Goal: Task Accomplishment & Management: Manage account settings

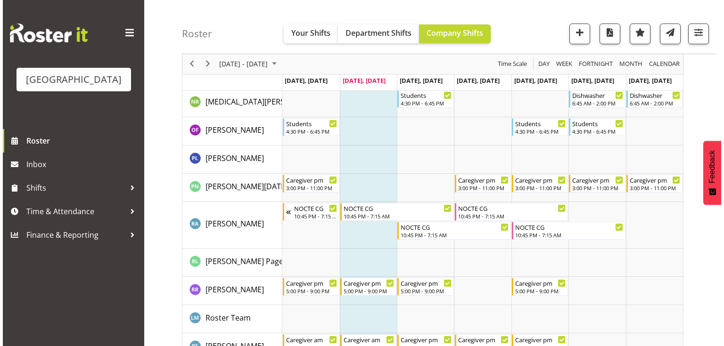
scroll to position [2941, 0]
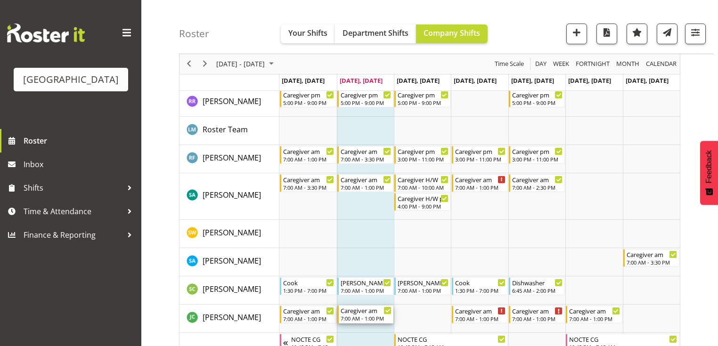
click at [380, 313] on div "Caregiver am" at bounding box center [366, 310] width 51 height 9
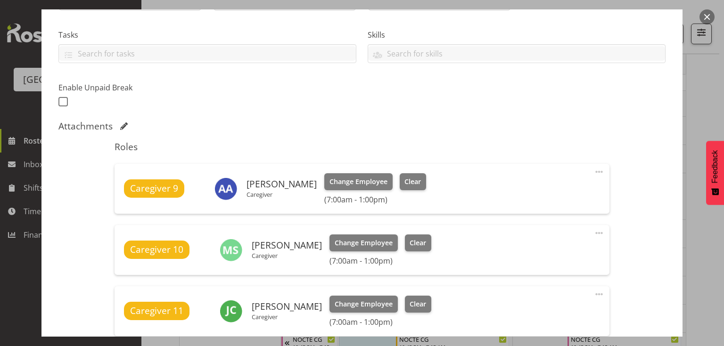
scroll to position [302, 0]
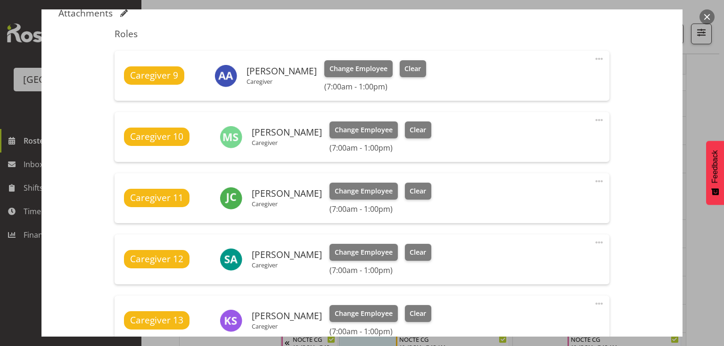
click at [594, 180] on span at bounding box center [598, 181] width 11 height 11
click at [530, 238] on link "Delete" at bounding box center [559, 236] width 90 height 17
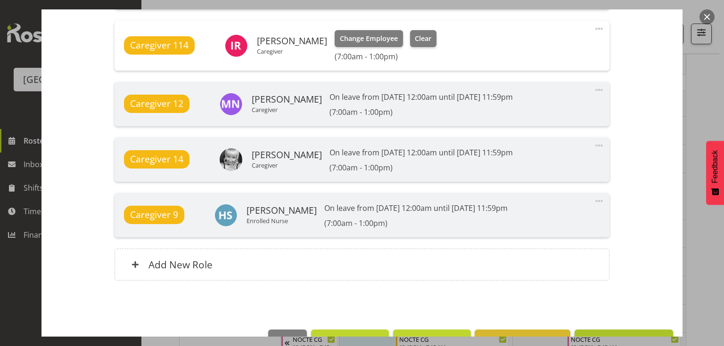
scroll to position [788, 0]
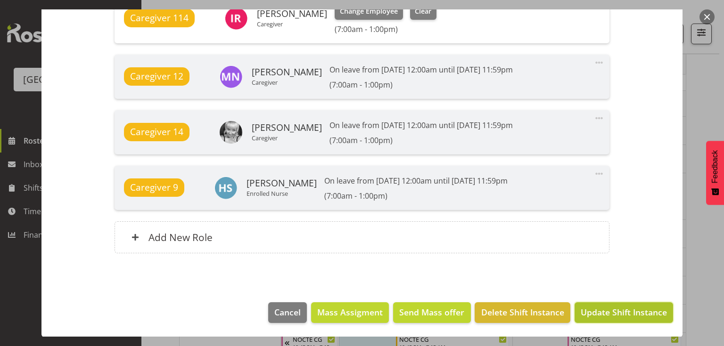
click at [612, 312] on span "Update Shift Instance" at bounding box center [624, 312] width 86 height 12
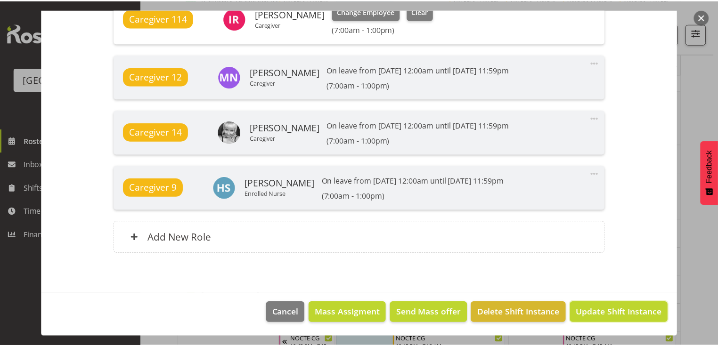
scroll to position [750, 0]
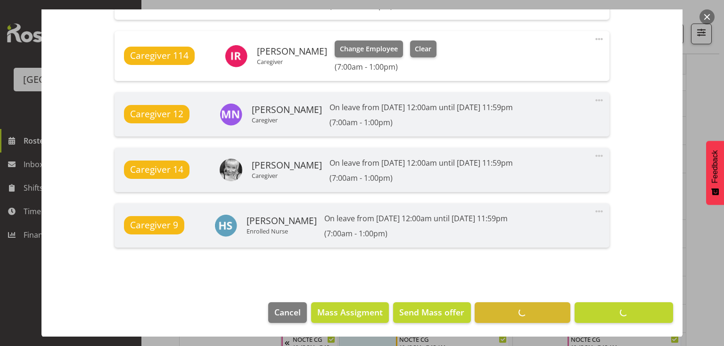
click at [705, 17] on button "button" at bounding box center [706, 16] width 15 height 15
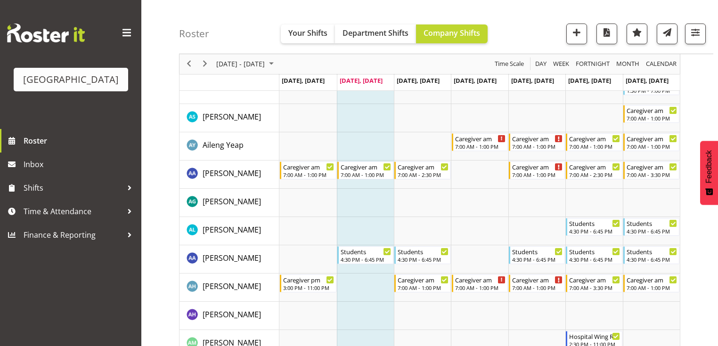
scroll to position [0, 0]
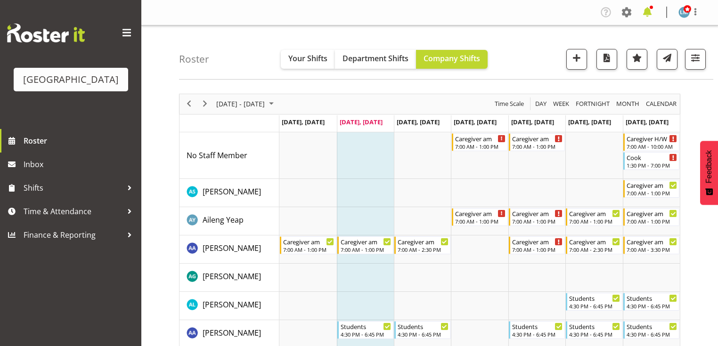
click at [647, 11] on span at bounding box center [647, 12] width 15 height 15
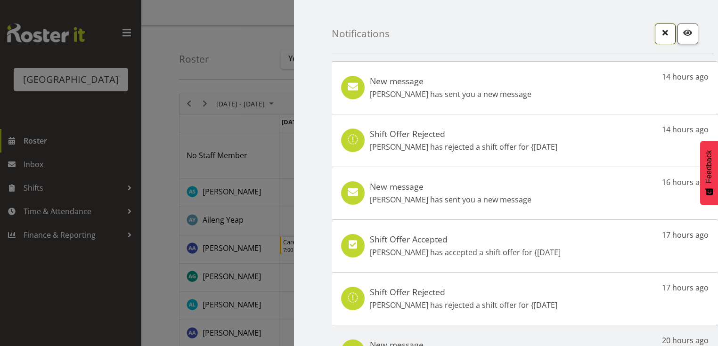
click at [659, 34] on span "button" at bounding box center [665, 32] width 12 height 12
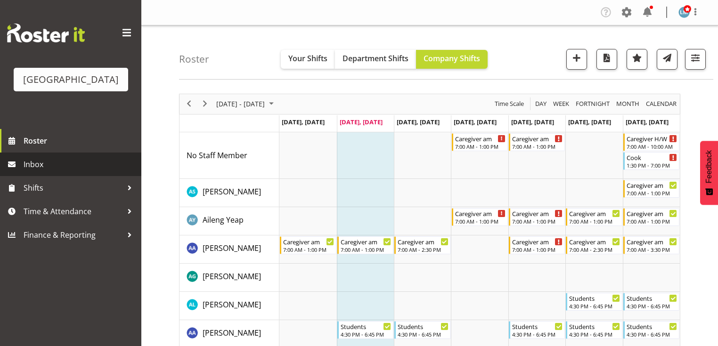
click at [53, 172] on span "Inbox" at bounding box center [80, 164] width 113 height 14
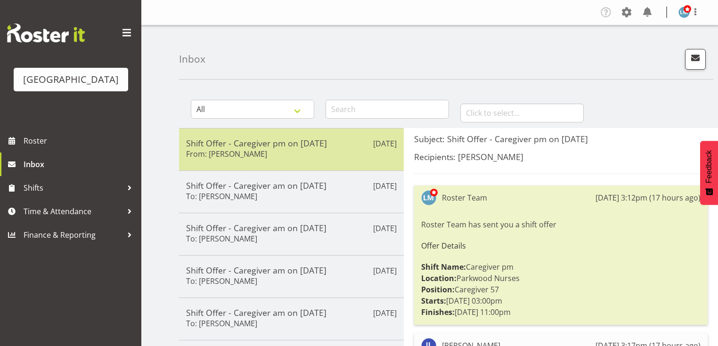
click at [307, 141] on h5 "Shift Offer - Caregiver pm on 30/08/25" at bounding box center [291, 143] width 211 height 10
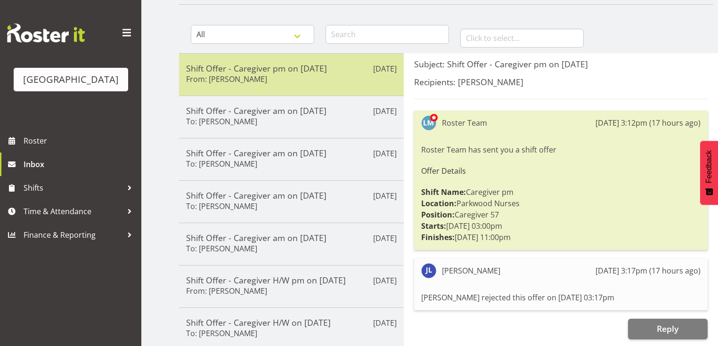
scroll to position [75, 0]
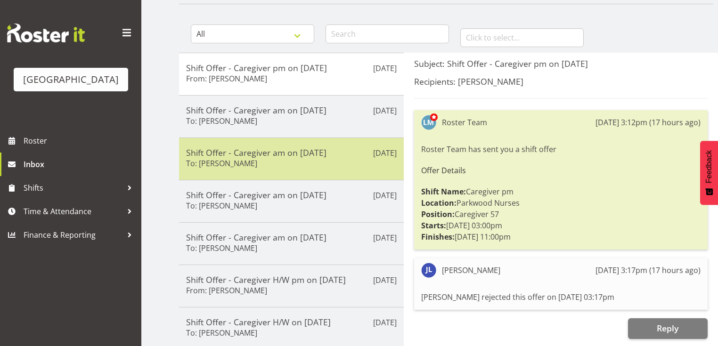
click at [309, 162] on div "Shift Offer - Caregiver am on 31/08/25 To: Carolyn Winning" at bounding box center [291, 159] width 211 height 23
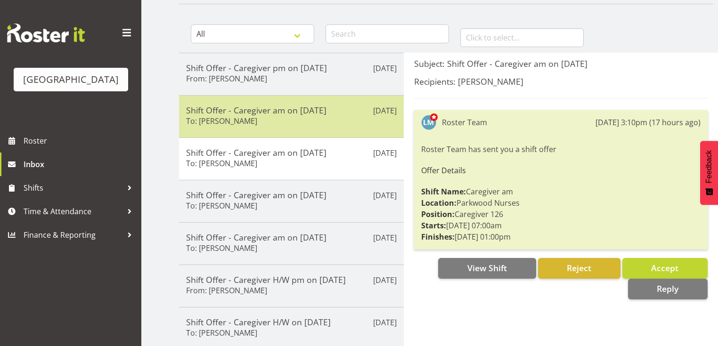
click at [309, 122] on div "Shift Offer - Caregiver am on 31/08/25 To: Shania Ali" at bounding box center [291, 116] width 211 height 23
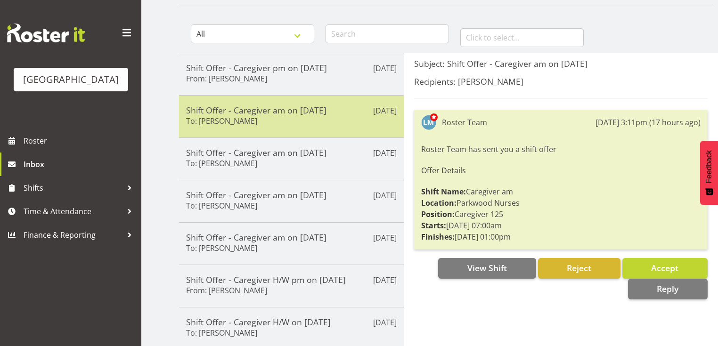
scroll to position [113, 0]
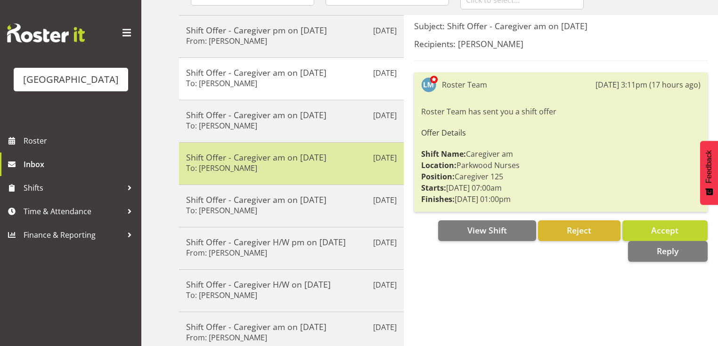
click at [319, 159] on h5 "Shift Offer - Caregiver am on 31/08/25" at bounding box center [291, 157] width 211 height 10
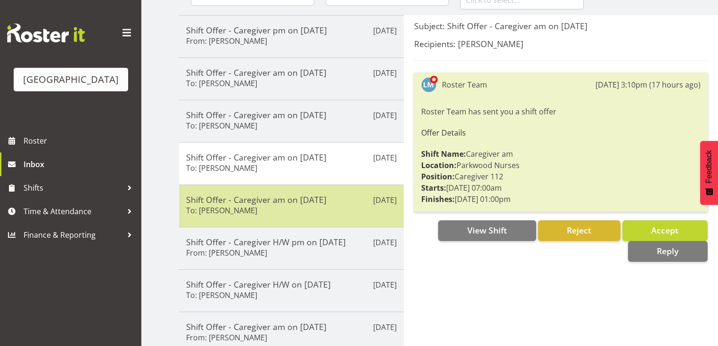
click at [326, 214] on div "Shift Offer - Caregiver am on 31/08/25 To: Briar Hughes" at bounding box center [291, 206] width 211 height 23
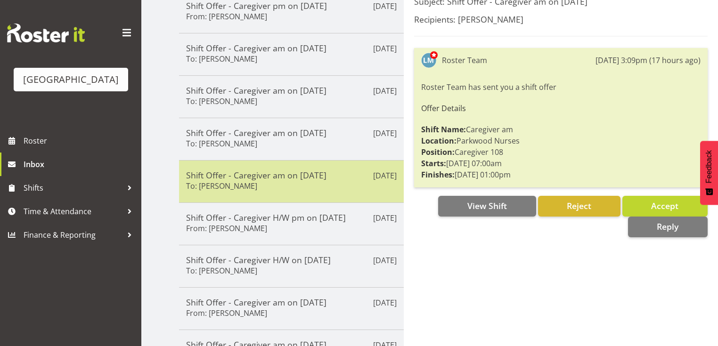
scroll to position [151, 0]
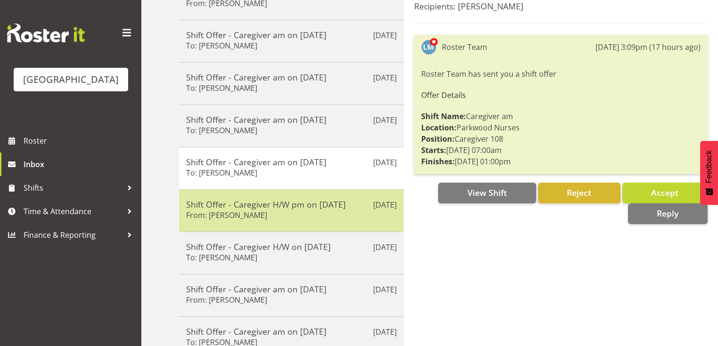
click at [328, 214] on div "Shift Offer - Caregiver H/W pm on 31/08/25 From: Tek Teikake" at bounding box center [291, 210] width 211 height 23
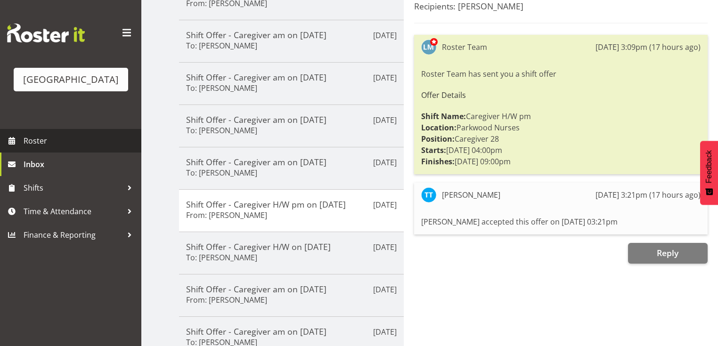
click at [42, 148] on span "Roster" at bounding box center [80, 141] width 113 height 14
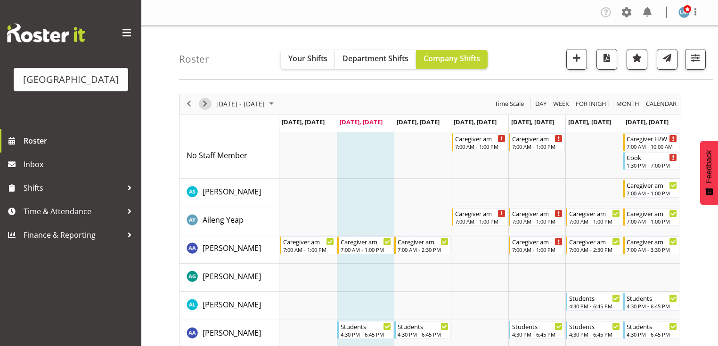
click at [204, 104] on span "Next" at bounding box center [204, 104] width 11 height 12
